Goal: Task Accomplishment & Management: Manage account settings

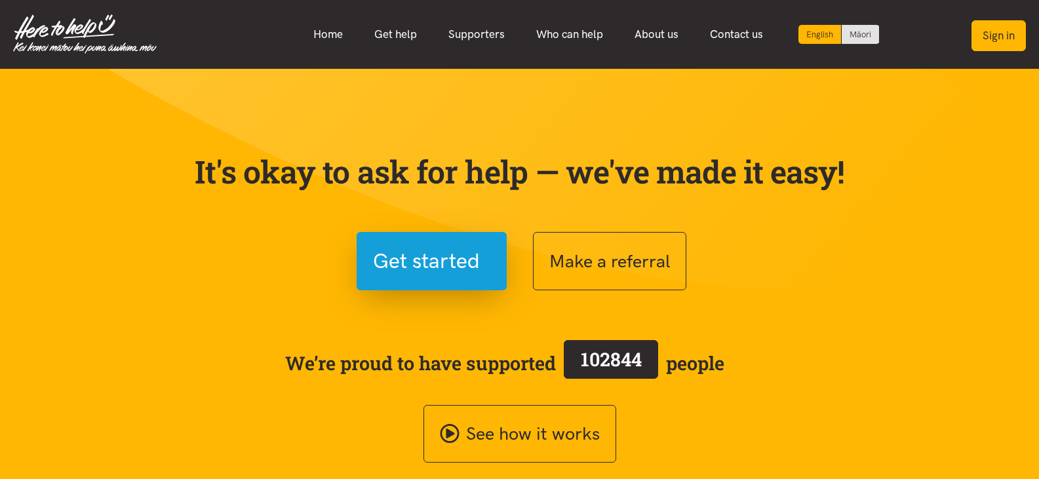
click at [997, 35] on button "Sign in" at bounding box center [998, 35] width 54 height 31
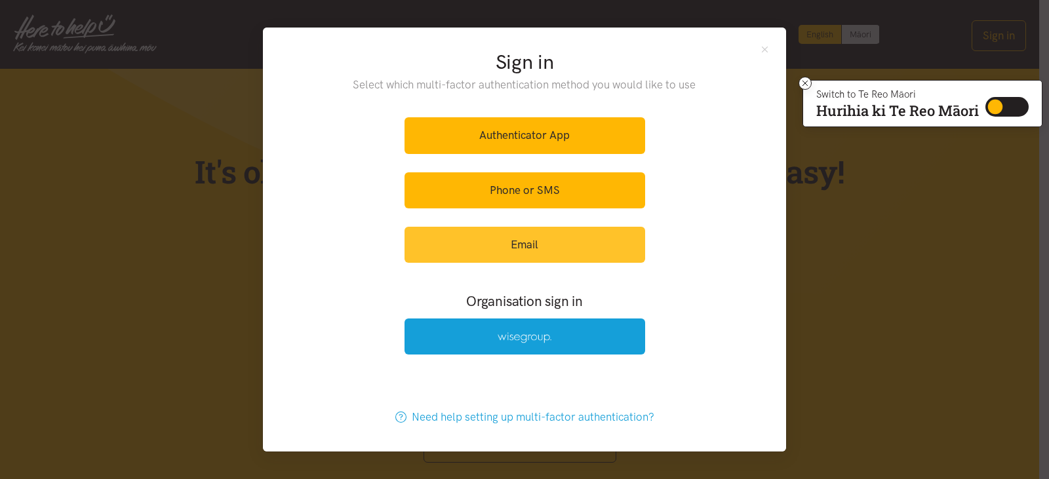
click at [587, 244] on link "Email" at bounding box center [524, 245] width 241 height 36
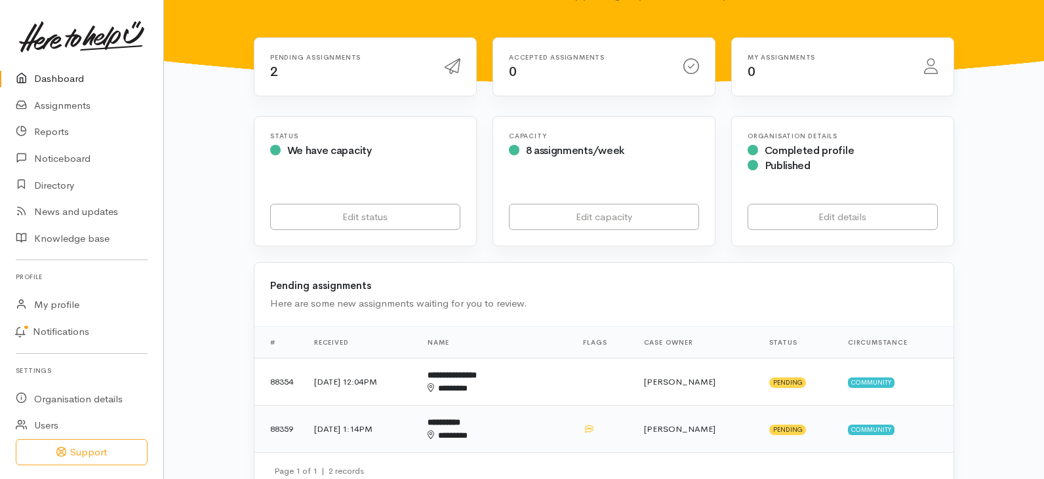
scroll to position [197, 0]
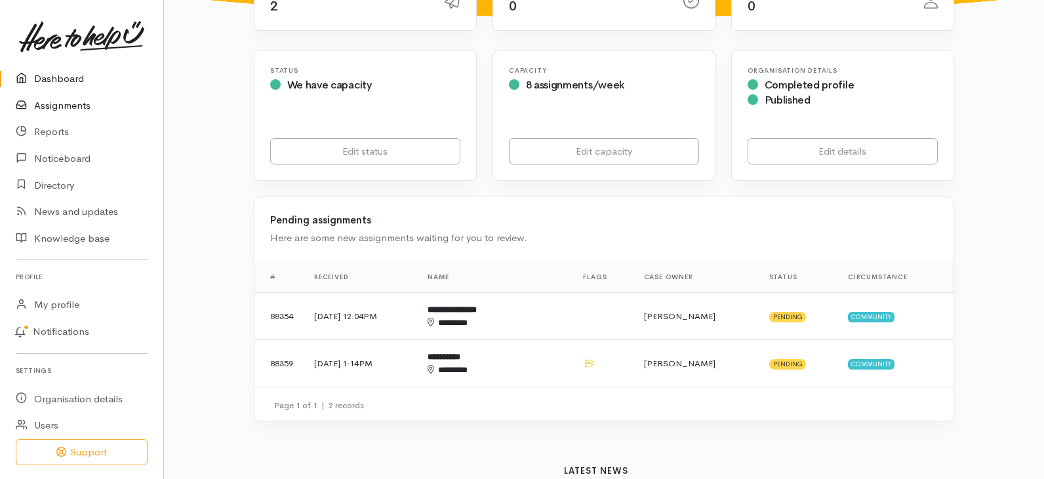
click at [61, 106] on link "Assignments" at bounding box center [81, 105] width 163 height 27
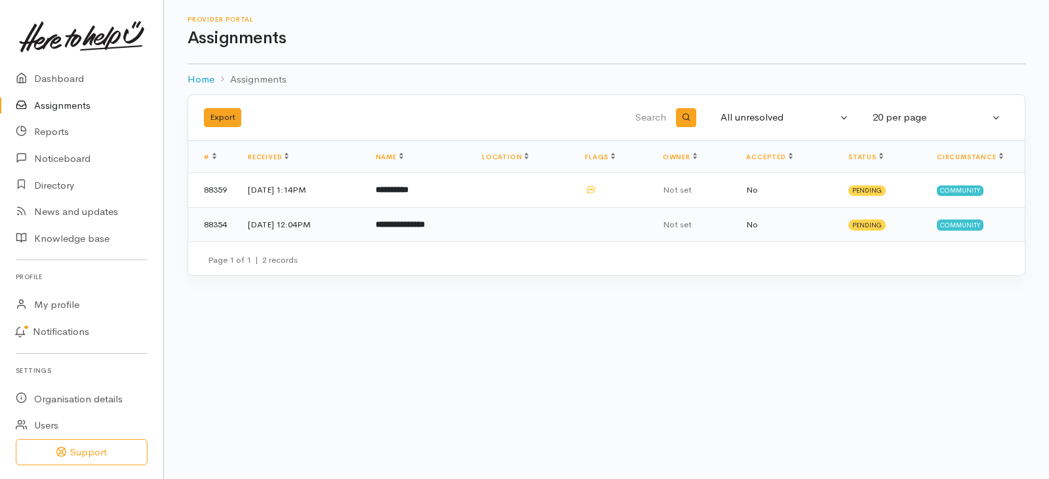
click at [425, 224] on b "**********" at bounding box center [400, 224] width 49 height 9
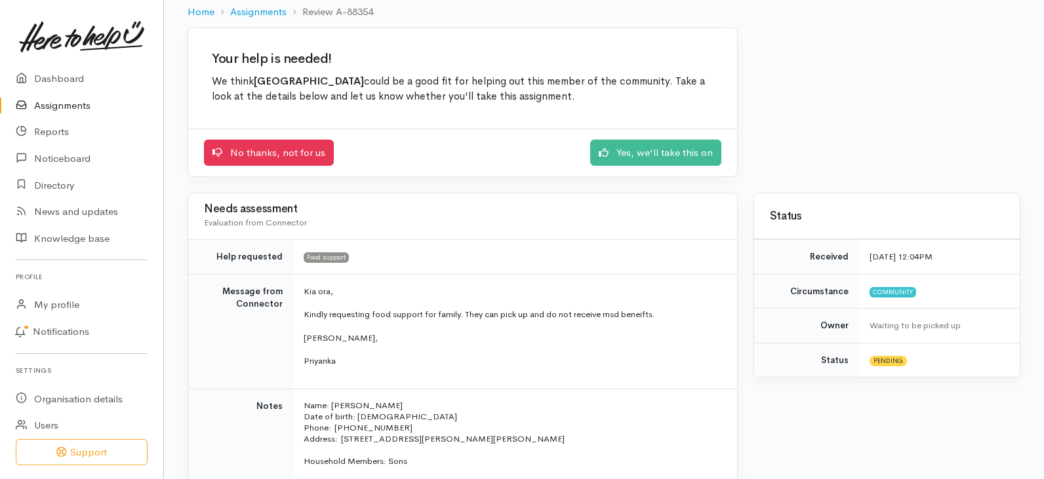
scroll to position [67, 0]
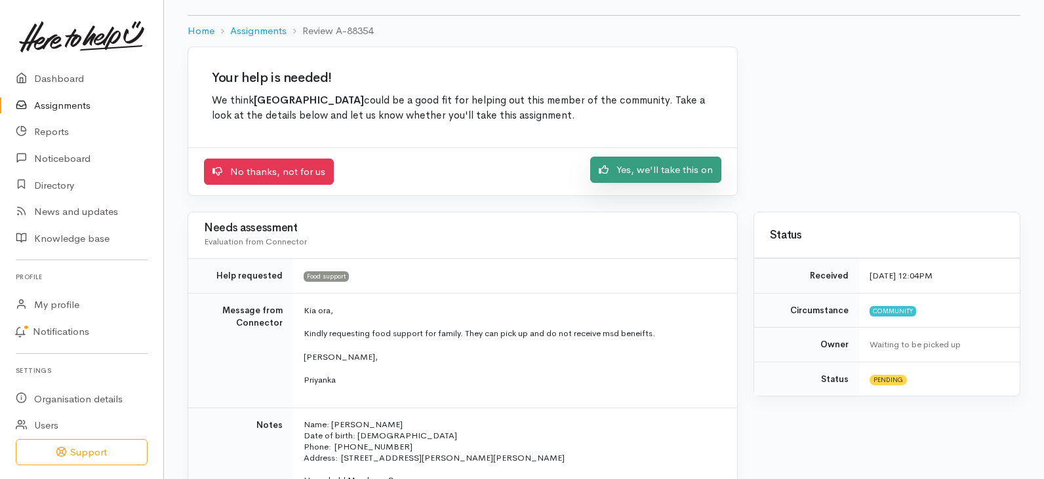
click at [630, 174] on link "Yes, we'll take this on" at bounding box center [655, 170] width 131 height 27
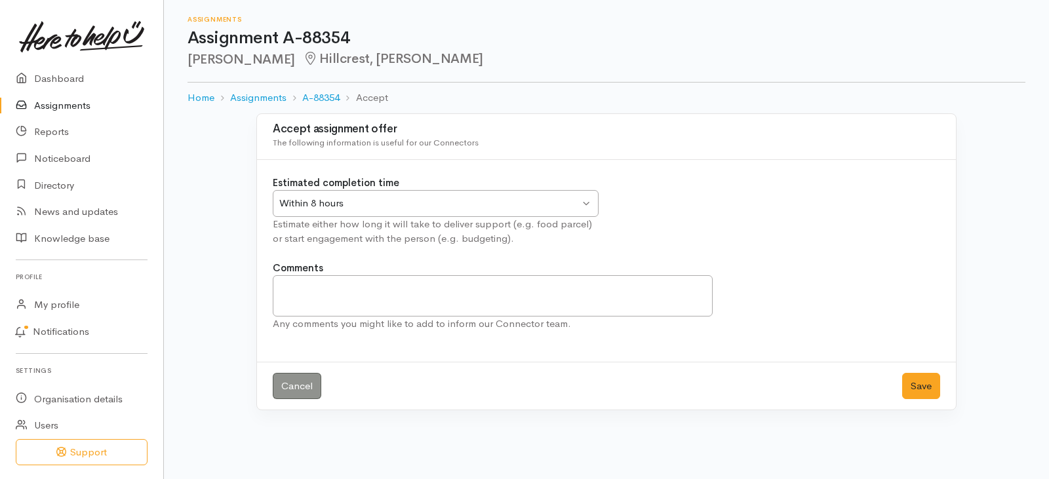
click at [554, 205] on div "Within 8 hours" at bounding box center [429, 203] width 300 height 15
drag, startPoint x: 929, startPoint y: 386, endPoint x: 916, endPoint y: 387, distance: 12.5
click at [929, 387] on button "Save" at bounding box center [921, 386] width 38 height 27
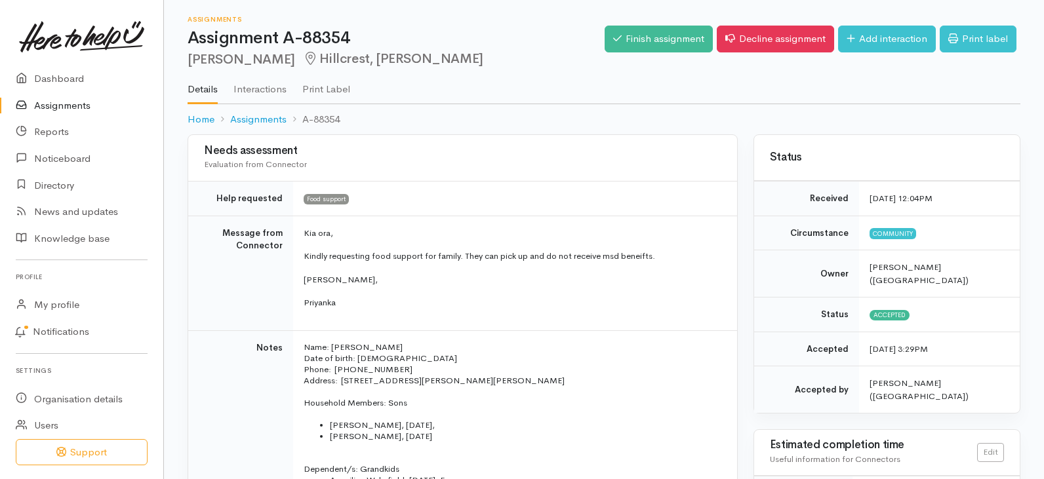
click at [73, 103] on link "Assignments" at bounding box center [81, 105] width 163 height 27
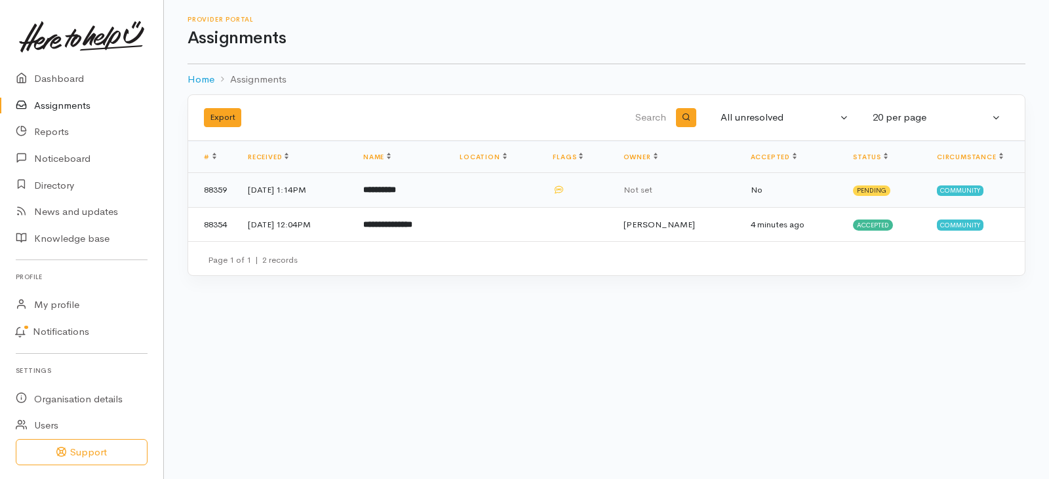
click at [652, 189] on span "Not set" at bounding box center [637, 189] width 29 height 11
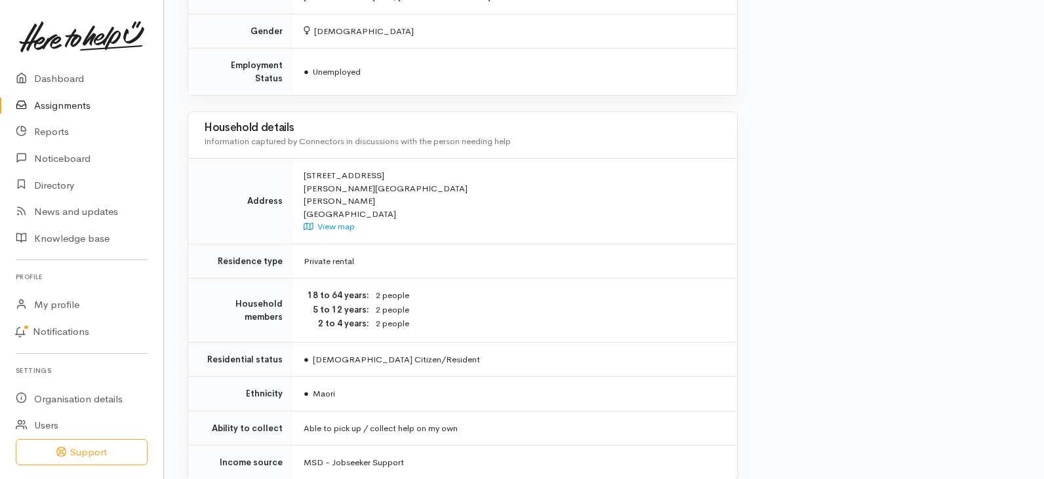
scroll to position [1094, 0]
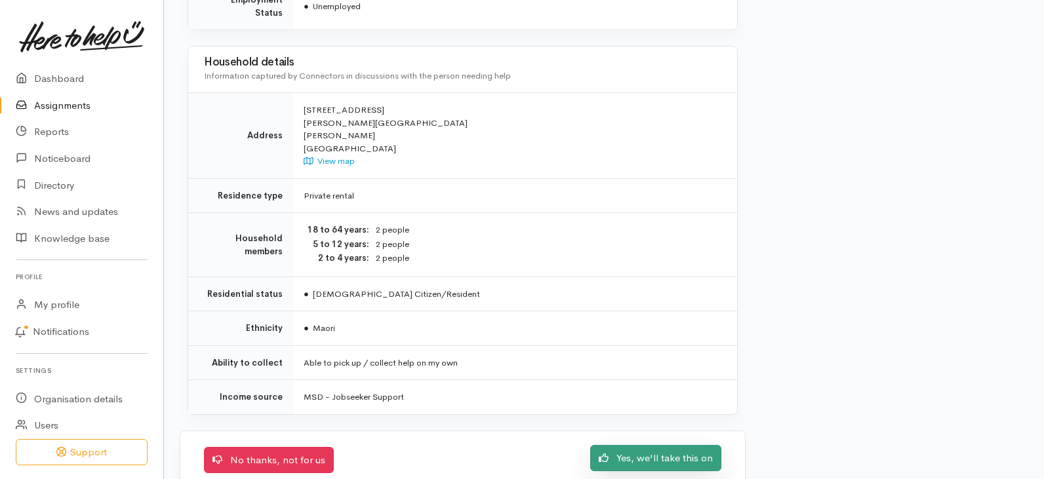
click at [665, 445] on link "Yes, we'll take this on" at bounding box center [655, 458] width 131 height 27
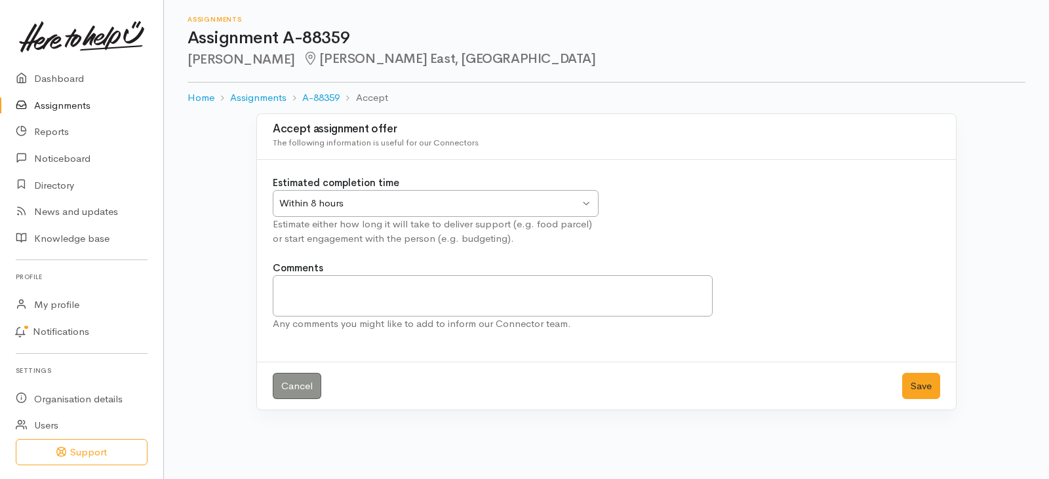
click at [593, 201] on div "Within 8 hours Within 8 hours" at bounding box center [436, 203] width 326 height 27
click at [924, 378] on button "Save" at bounding box center [921, 386] width 38 height 27
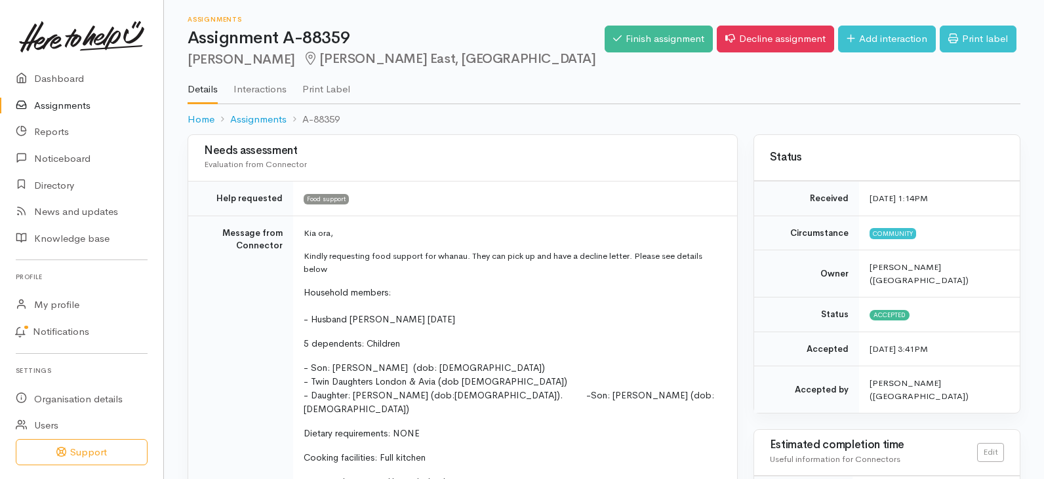
click at [66, 102] on link "Assignments" at bounding box center [81, 105] width 163 height 27
